Goal: Obtain resource: Obtain resource

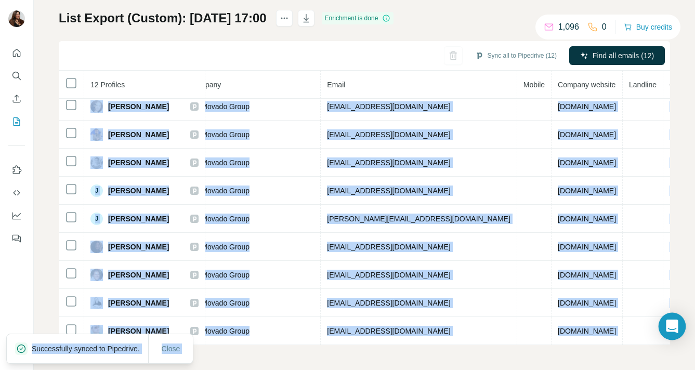
scroll to position [96, 282]
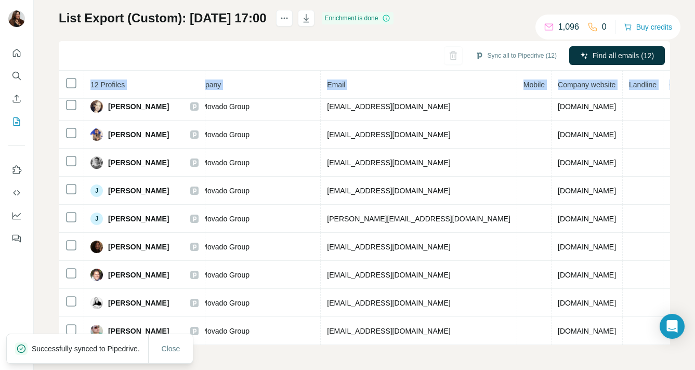
drag, startPoint x: 107, startPoint y: 173, endPoint x: 670, endPoint y: 357, distance: 592.8
click at [670, 357] on div "My lists / List Export (Custom): [DATE] 17:00 1,096 0 Buy credits List Export (…" at bounding box center [364, 185] width 661 height 370
copy table "12 Profiles Status LinkedIn Job title Company Email Mobile Company website Land…"
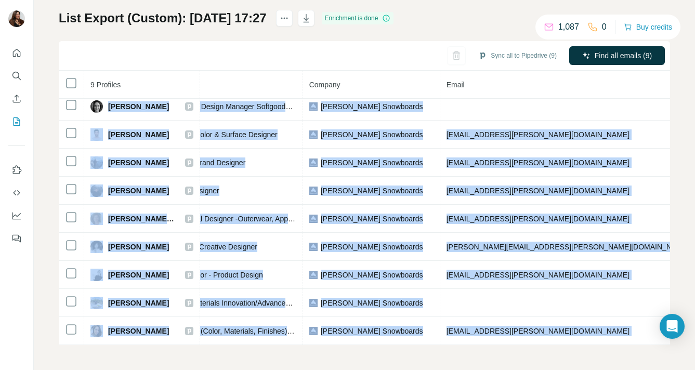
scroll to position [12, 231]
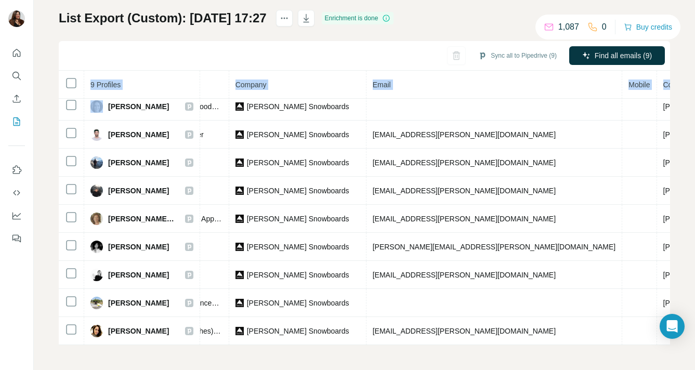
drag, startPoint x: 109, startPoint y: 177, endPoint x: 662, endPoint y: 339, distance: 575.9
click at [662, 339] on div "9 Profiles Status LinkedIn Job title Company Email Mobile Company website Landl…" at bounding box center [364, 208] width 611 height 275
copy table "9 Profiles Status LinkedIn Job title Company Email Mobile Company website Landl…"
